Goal: Navigation & Orientation: Find specific page/section

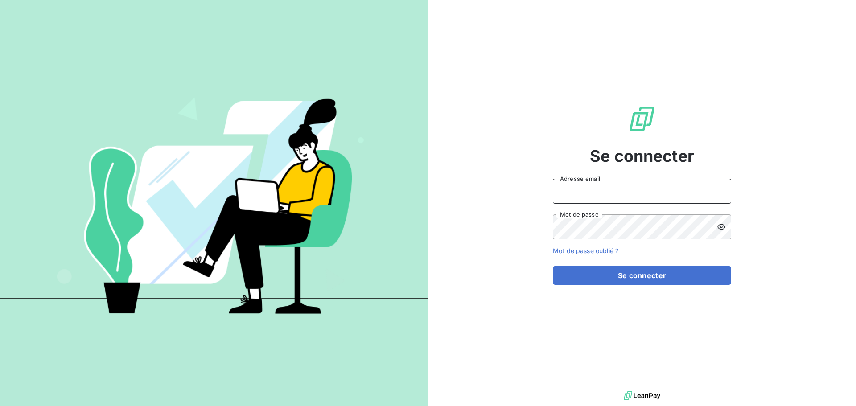
click at [599, 181] on input "Adresse email" at bounding box center [642, 191] width 178 height 25
type input "[PERSON_NAME][EMAIL_ADDRESS][DOMAIN_NAME]"
click at [553, 266] on button "Se connecter" at bounding box center [642, 275] width 178 height 19
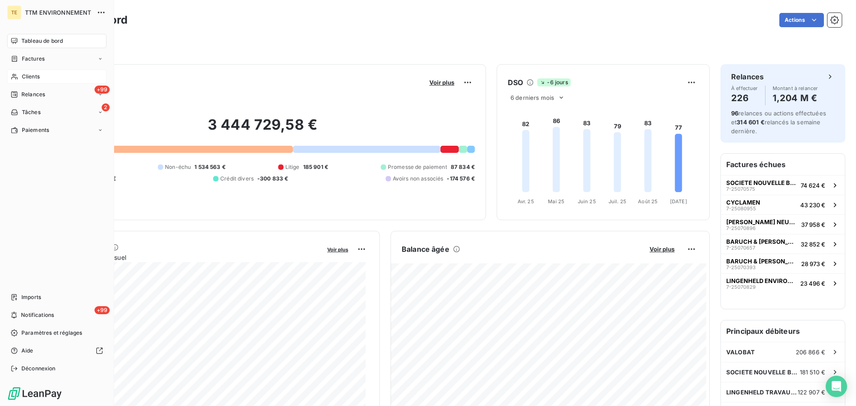
click at [27, 76] on span "Clients" at bounding box center [31, 77] width 18 height 8
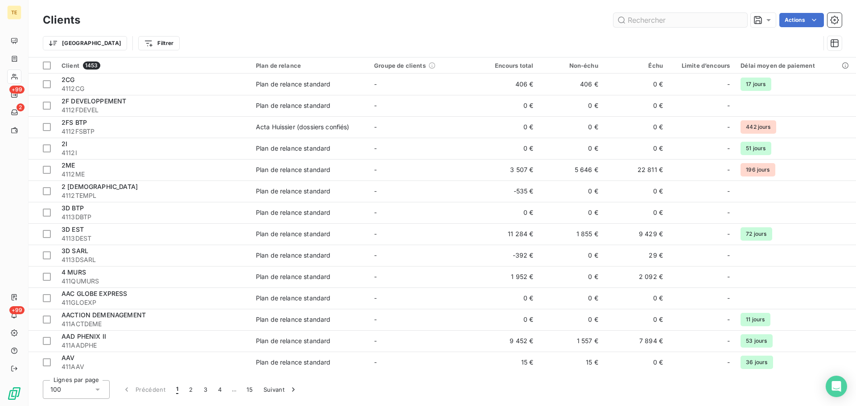
click at [677, 21] on input "text" at bounding box center [680, 20] width 134 height 14
